Goal: Information Seeking & Learning: Learn about a topic

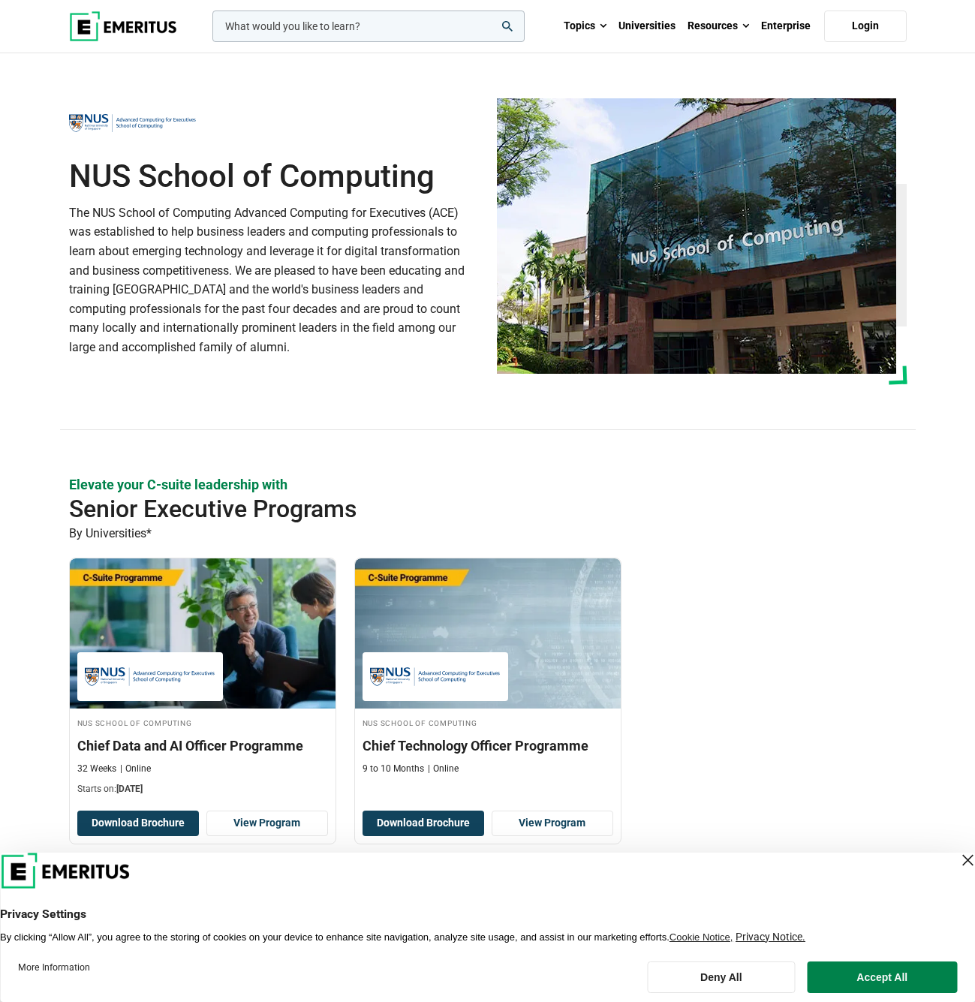
drag, startPoint x: 74, startPoint y: 173, endPoint x: 437, endPoint y: 182, distance: 363.3
click at [437, 182] on h1 "NUS School of Computing" at bounding box center [274, 177] width 410 height 38
copy h1 "NUS School of Computing"
drag, startPoint x: 71, startPoint y: 212, endPoint x: 471, endPoint y: 216, distance: 400.7
click at [471, 216] on p "The NUS School of Computing Advanced Computing for Executives (ACE) was establi…" at bounding box center [274, 280] width 410 height 154
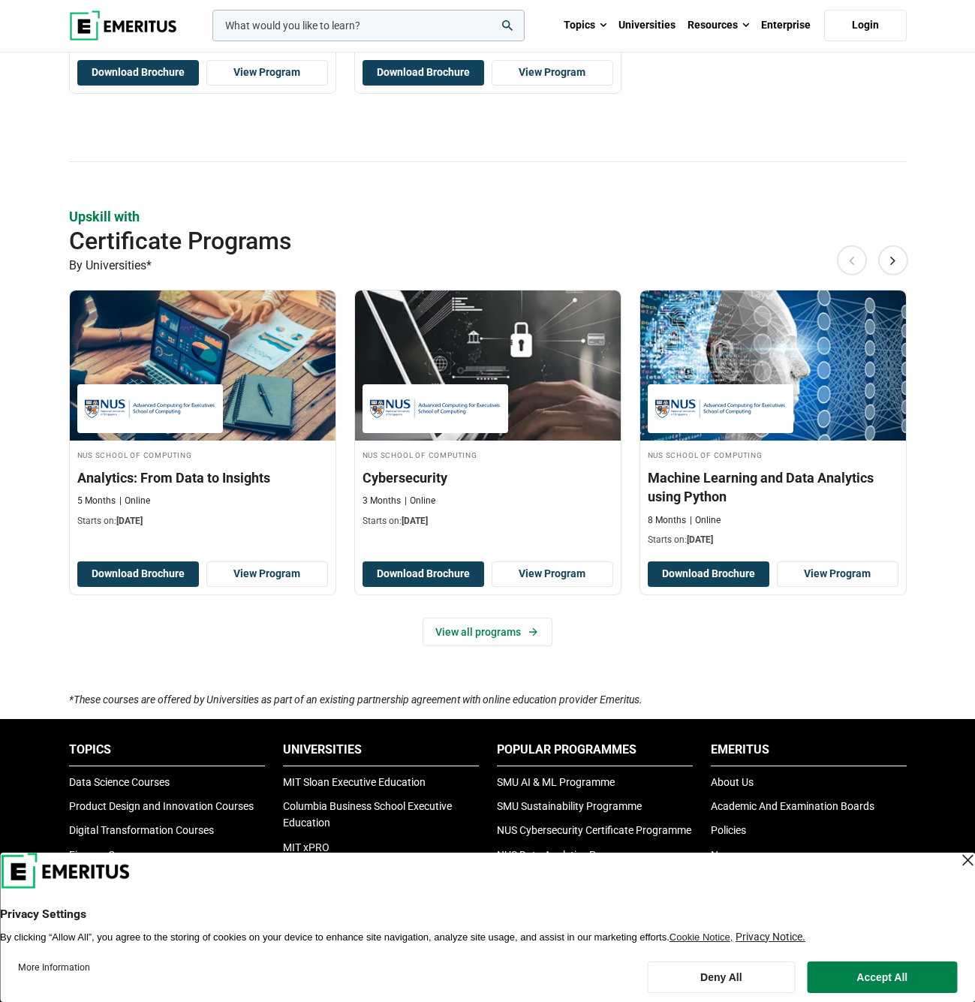
scroll to position [825, 0]
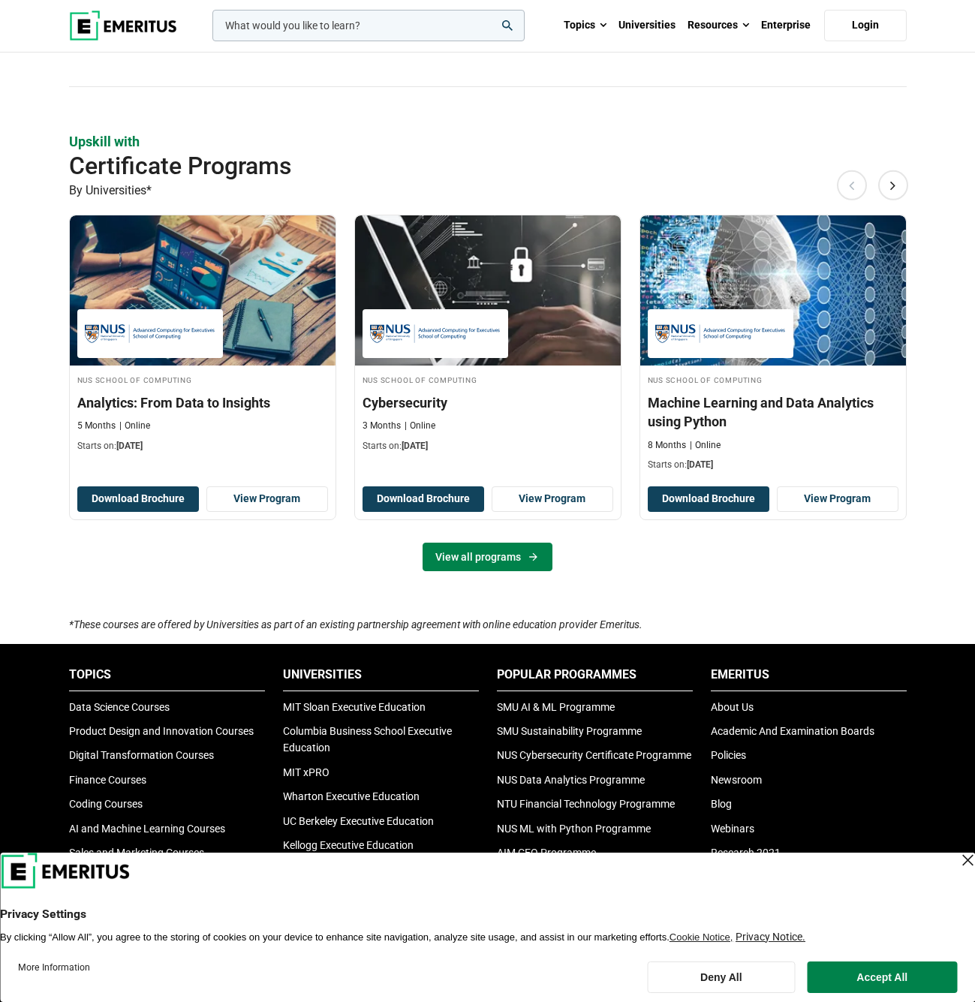
click at [506, 554] on link "View all programs" at bounding box center [487, 556] width 130 height 29
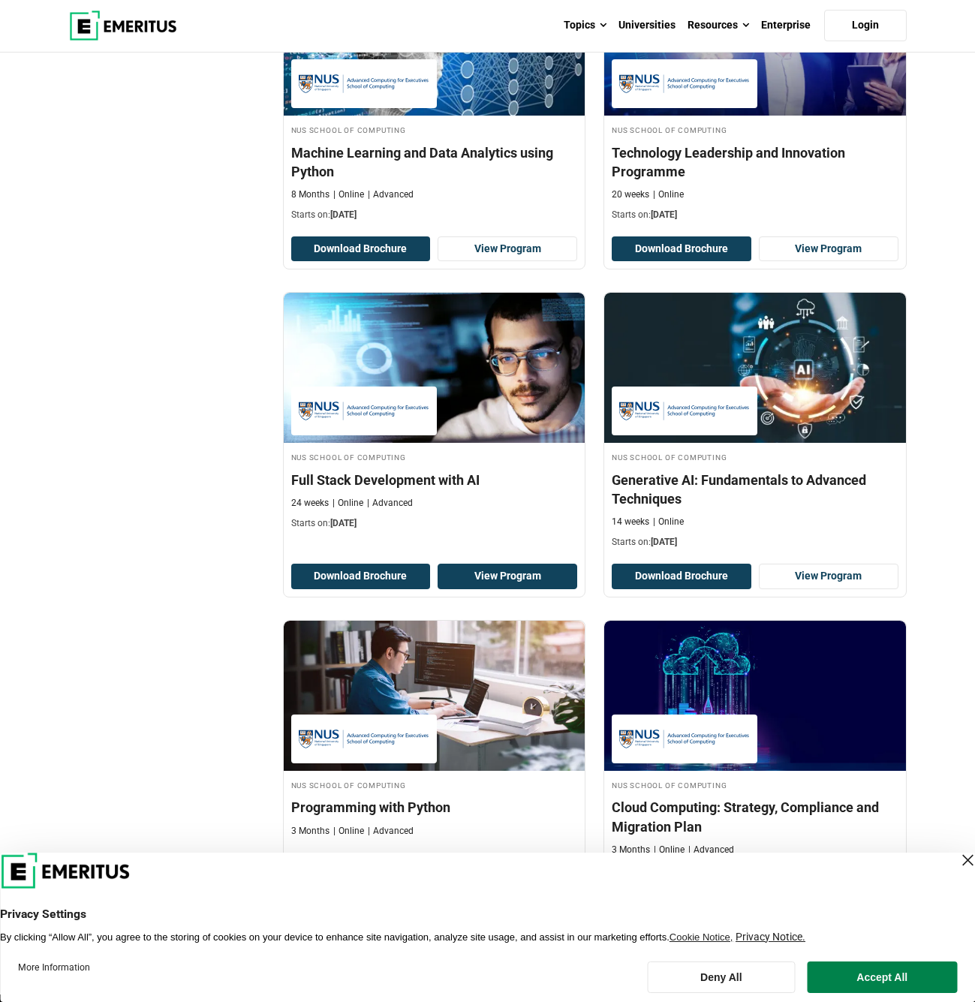
scroll to position [600, 0]
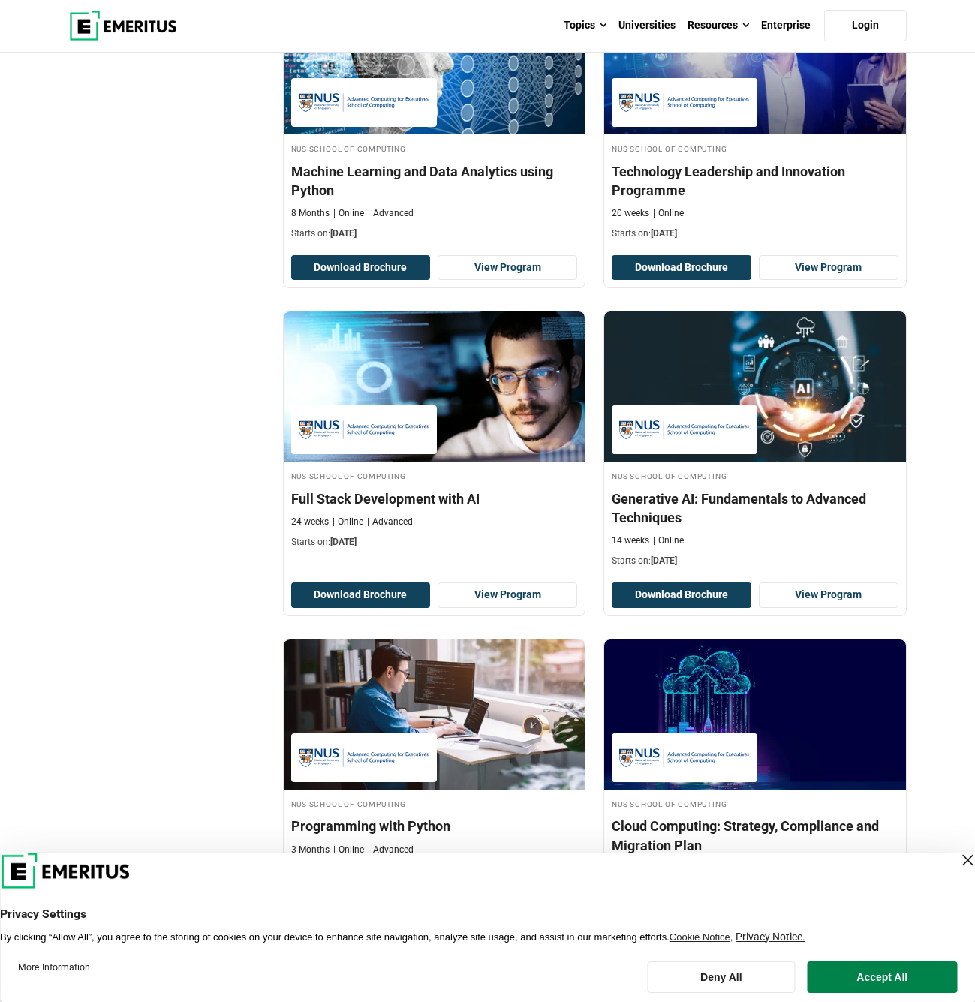
drag, startPoint x: 663, startPoint y: 592, endPoint x: 914, endPoint y: 542, distance: 255.6
click at [914, 542] on div "NUS School of Computing Generative AI: Fundamentals to Advanced Techniques 14 w…" at bounding box center [754, 463] width 321 height 305
click at [359, 592] on button "Download Brochure" at bounding box center [361, 595] width 140 height 26
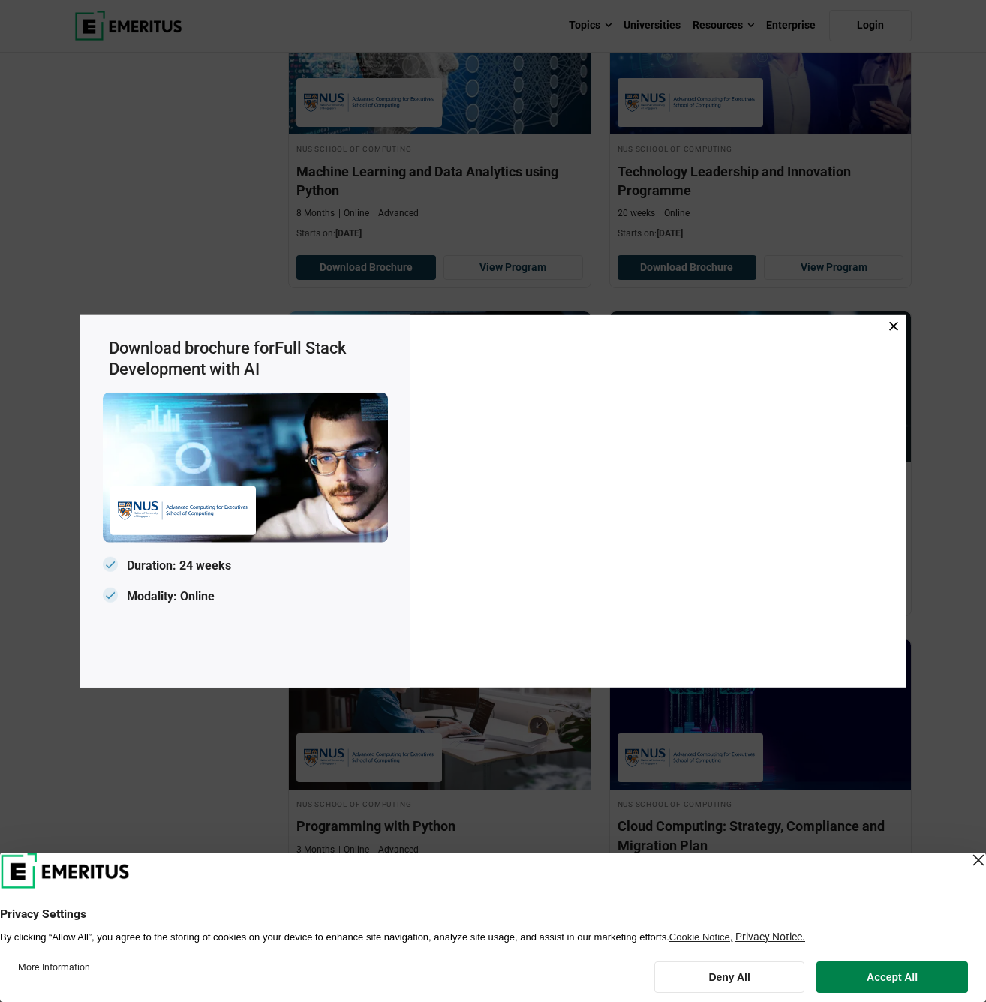
click at [897, 325] on icon at bounding box center [893, 325] width 9 height 9
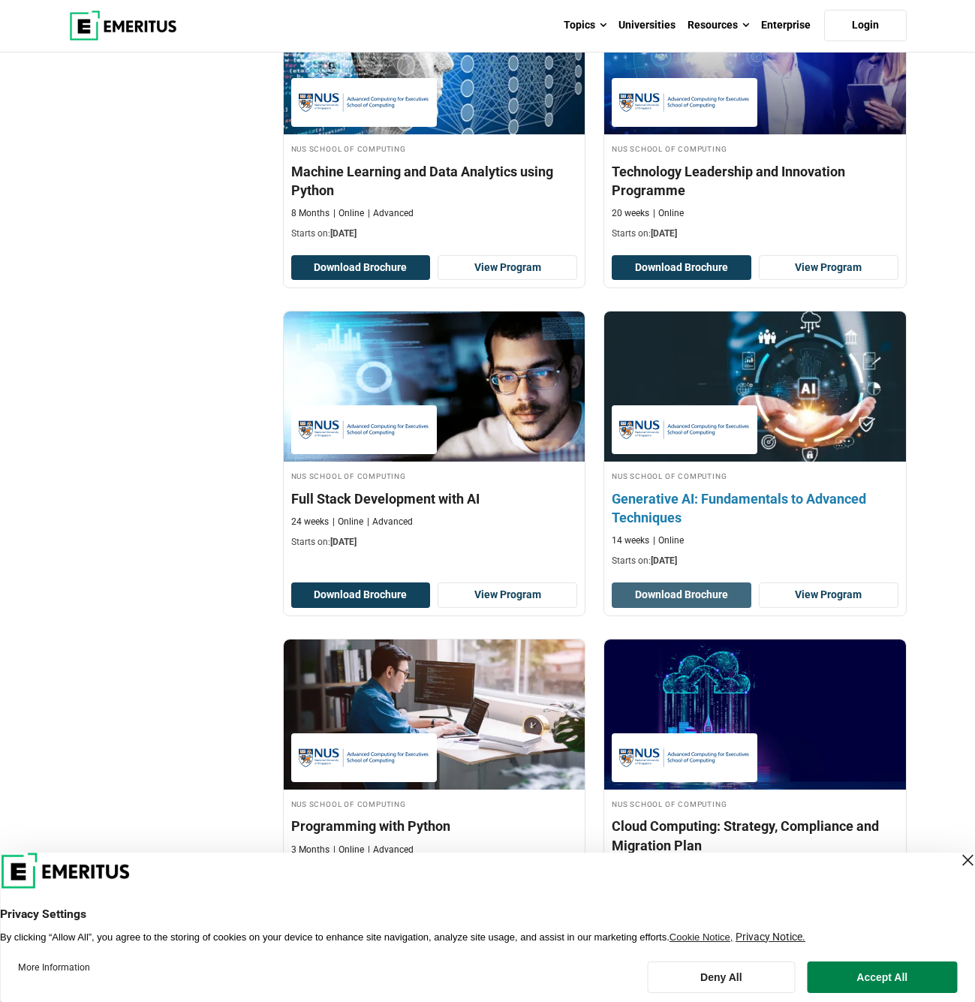
click at [711, 587] on button "Download Brochure" at bounding box center [681, 595] width 140 height 26
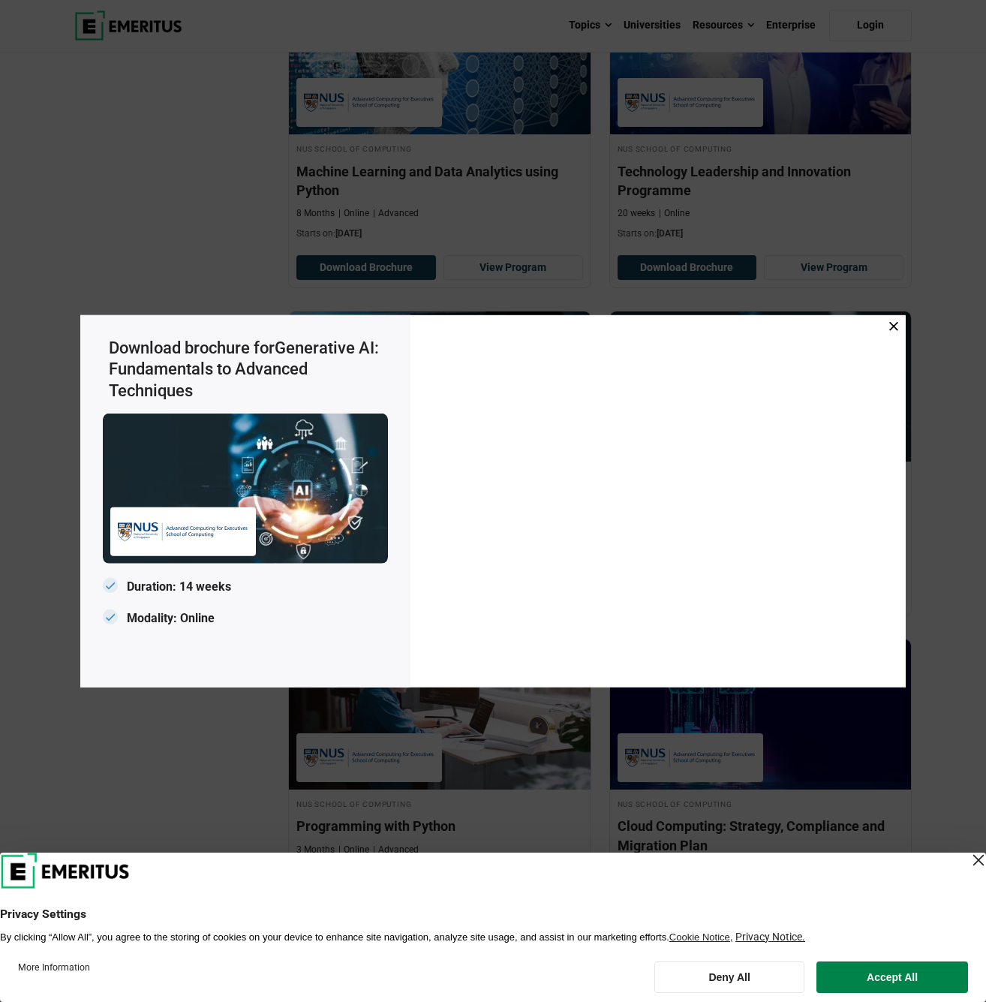
click at [893, 326] on icon at bounding box center [893, 325] width 9 height 9
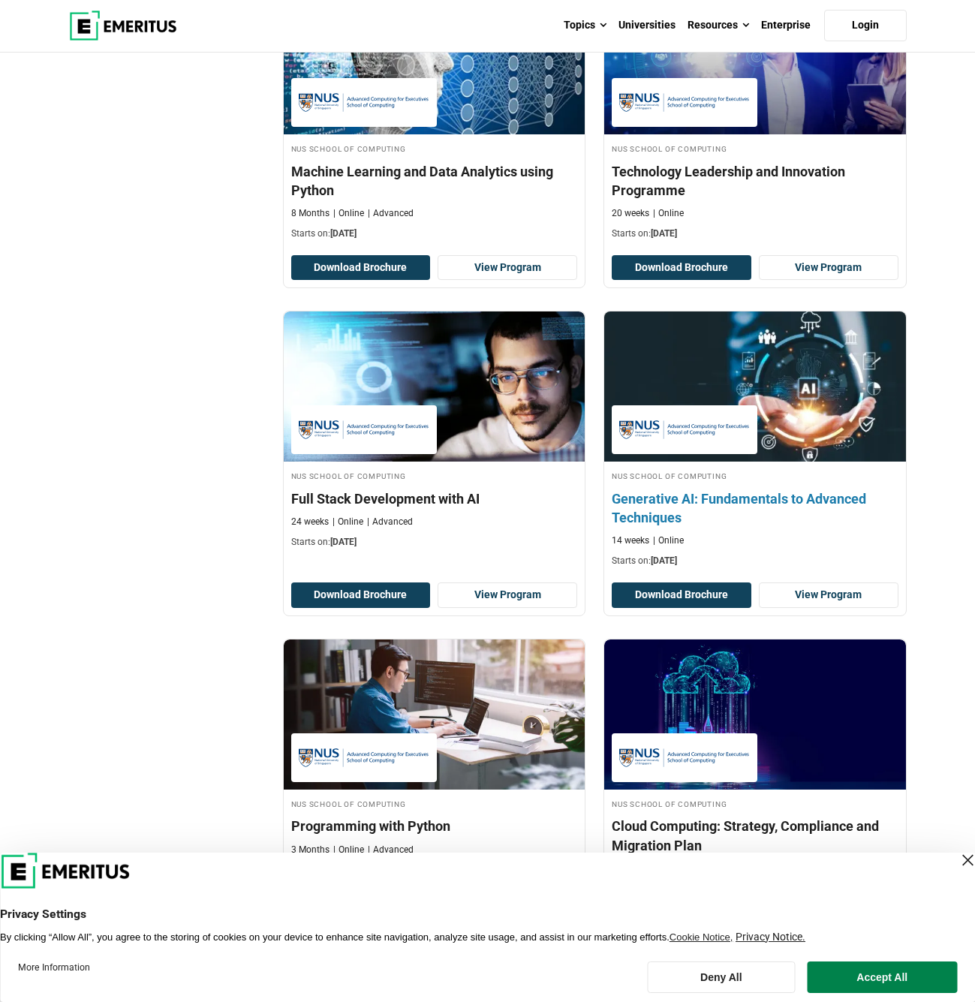
click at [783, 497] on h4 "Generative AI: Fundamentals to Advanced Techniques" at bounding box center [754, 508] width 287 height 38
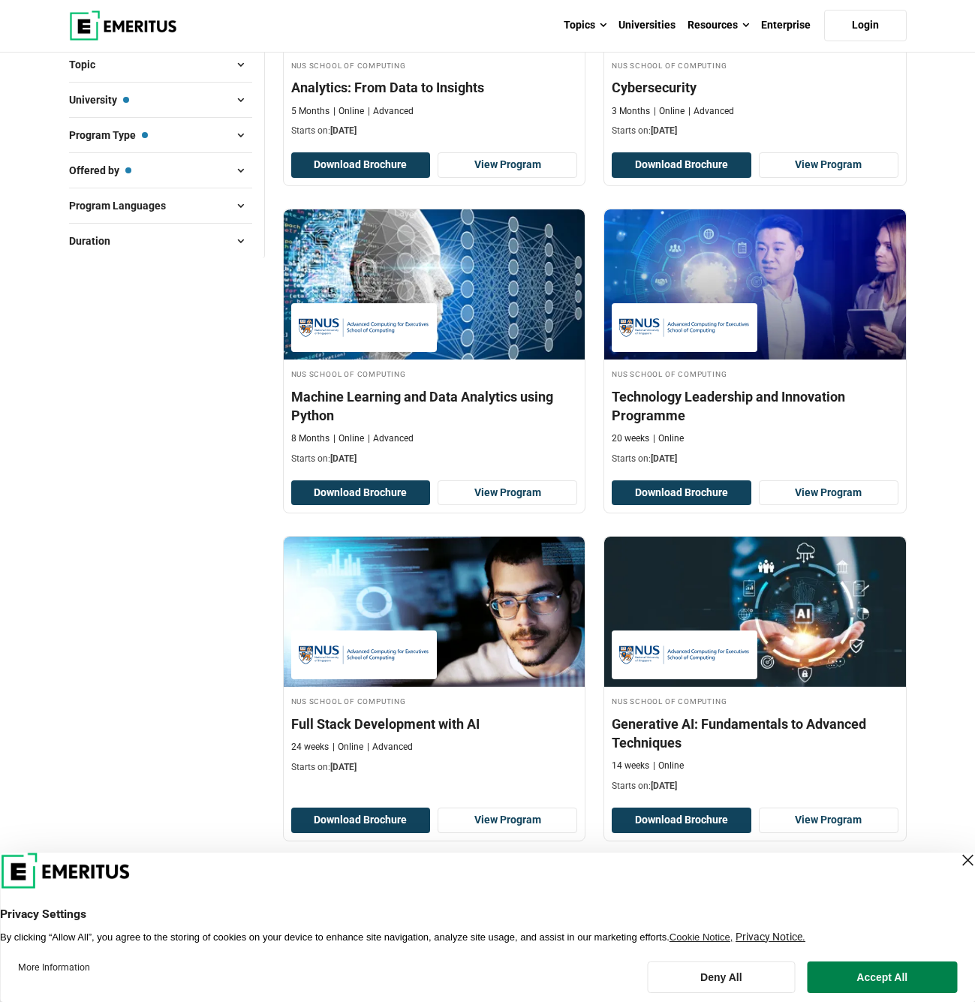
scroll to position [0, 0]
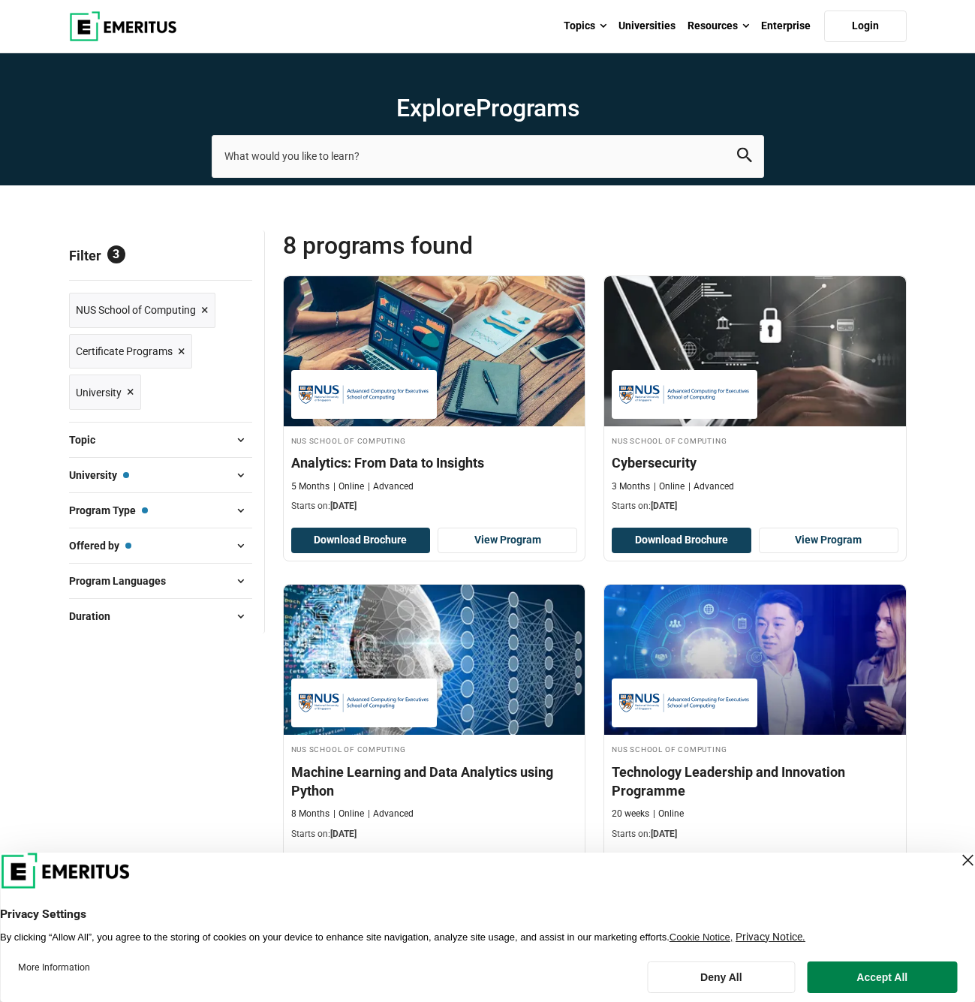
click at [241, 443] on span at bounding box center [241, 439] width 23 height 23
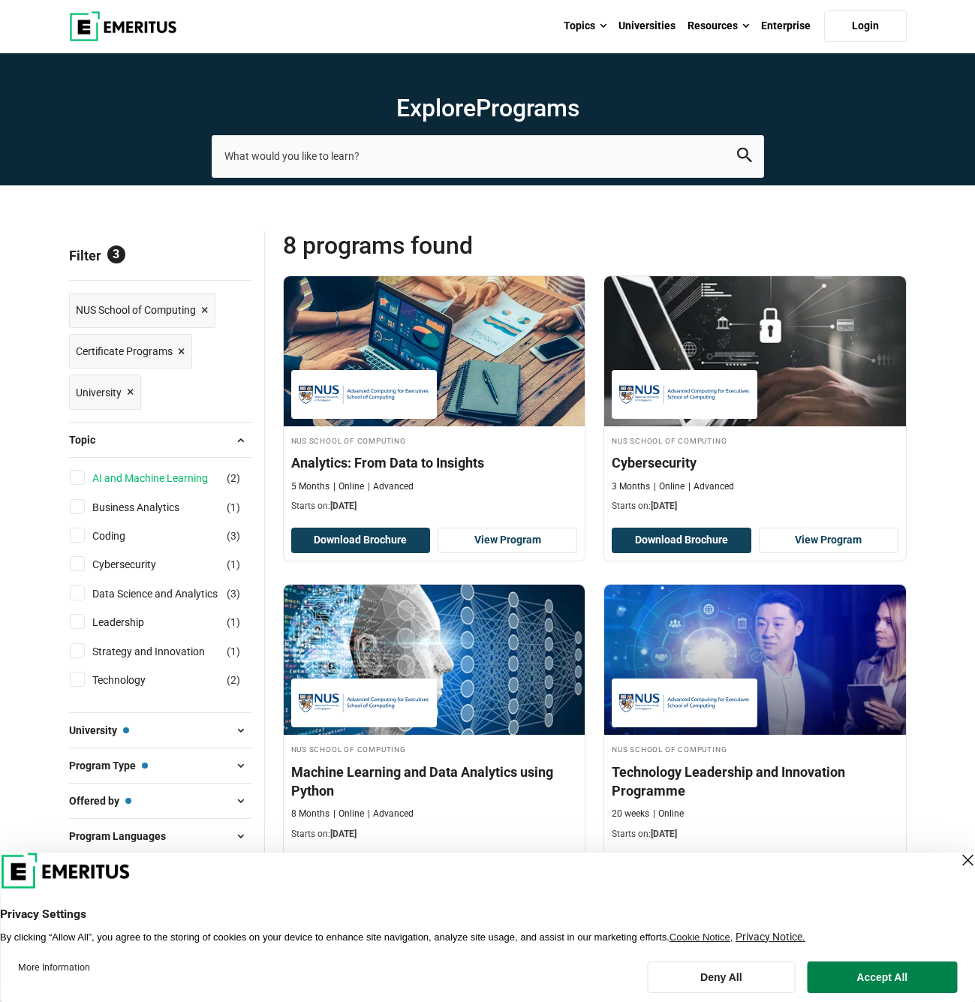
click at [157, 479] on link "AI and Machine Learning" at bounding box center [165, 478] width 146 height 17
checkbox input "true"
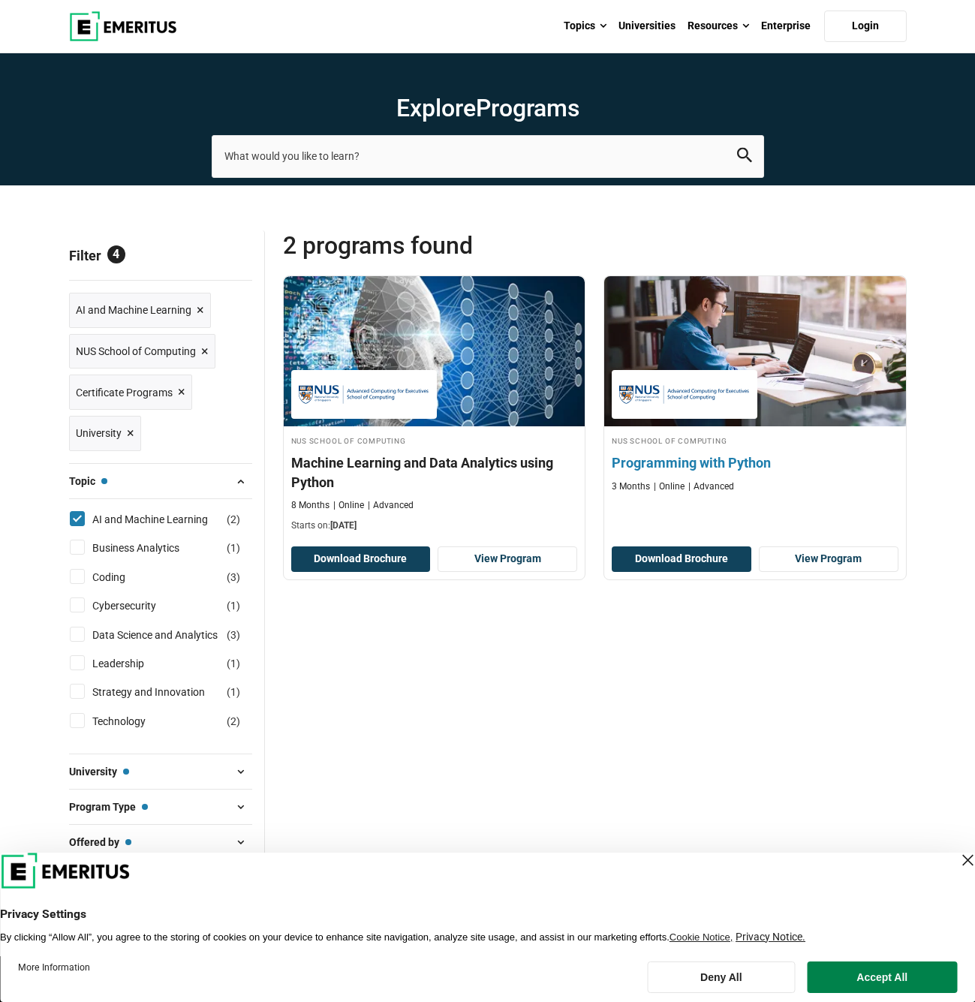
click at [702, 462] on h4 "Programming with Python" at bounding box center [754, 462] width 287 height 19
